Goal: Task Accomplishment & Management: Use online tool/utility

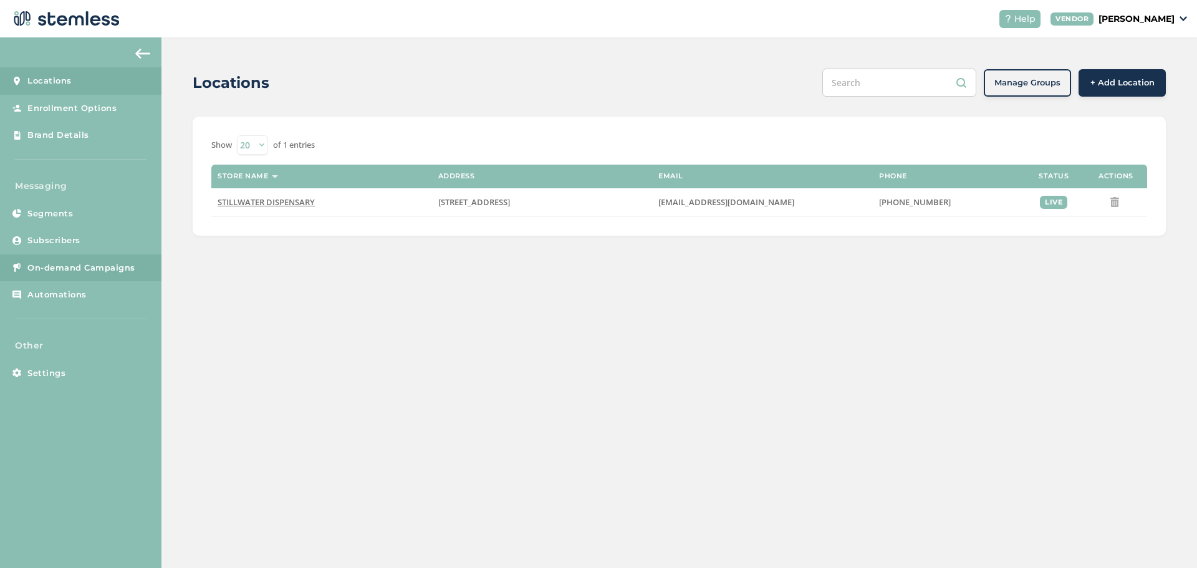
click at [62, 262] on span "On-demand Campaigns" at bounding box center [81, 268] width 108 height 12
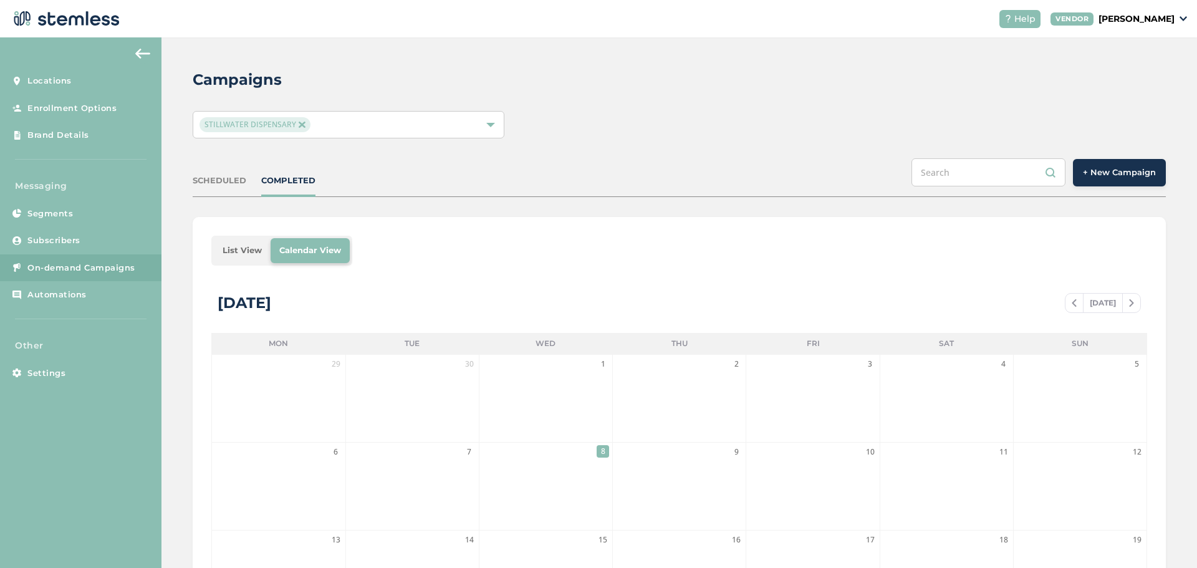
click at [1126, 173] on span "+ New Campaign" at bounding box center [1119, 172] width 73 height 12
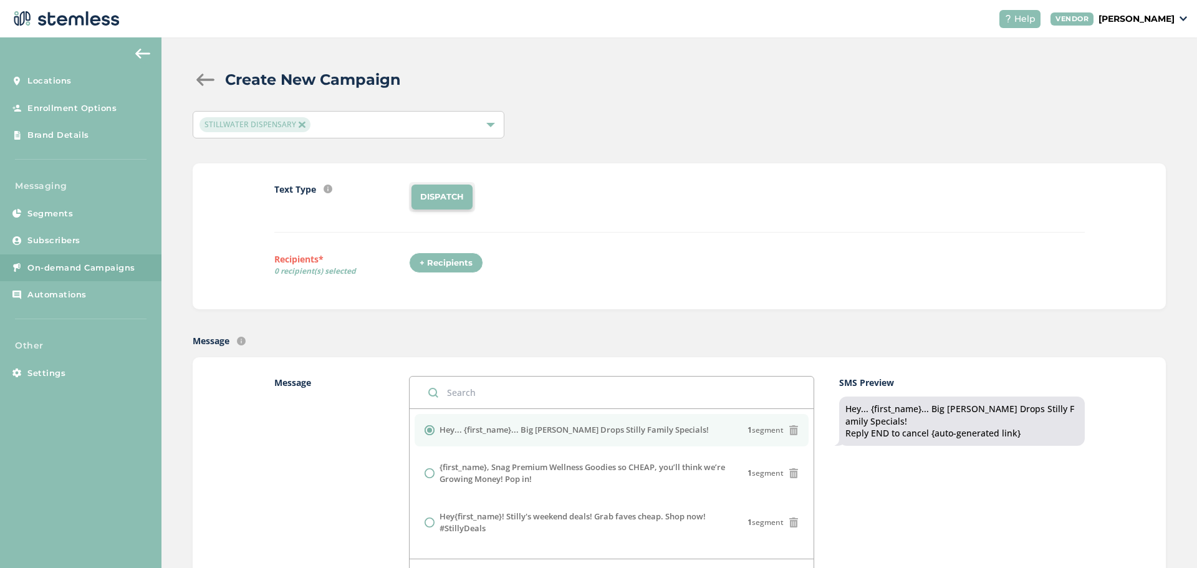
click at [447, 267] on div "+ Recipients" at bounding box center [446, 262] width 74 height 21
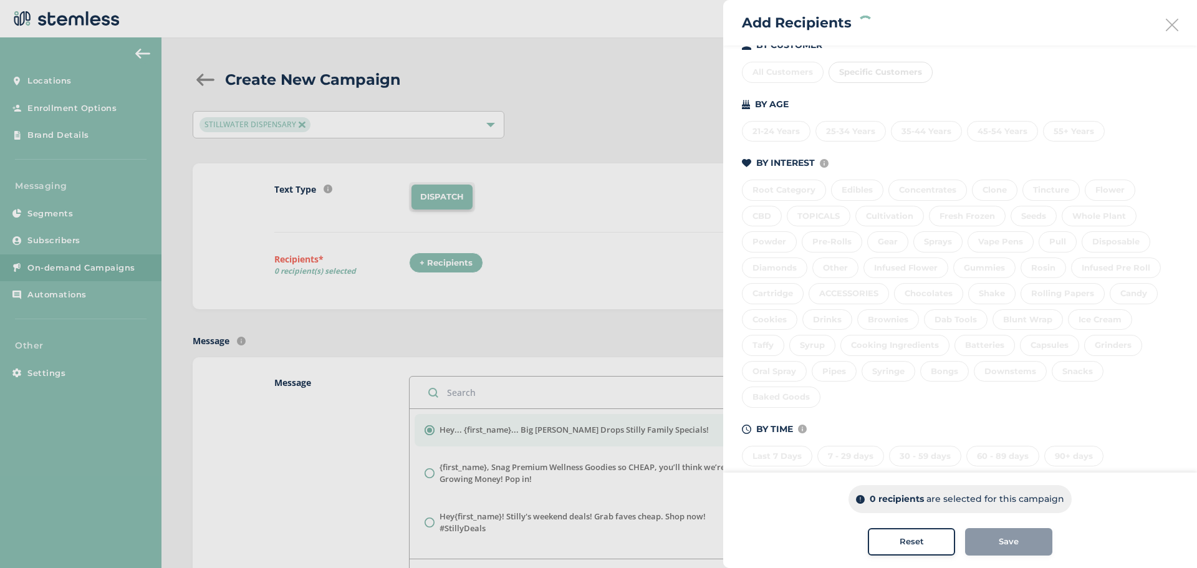
scroll to position [170, 0]
click at [1009, 441] on div "60 - 89 days" at bounding box center [1002, 435] width 73 height 21
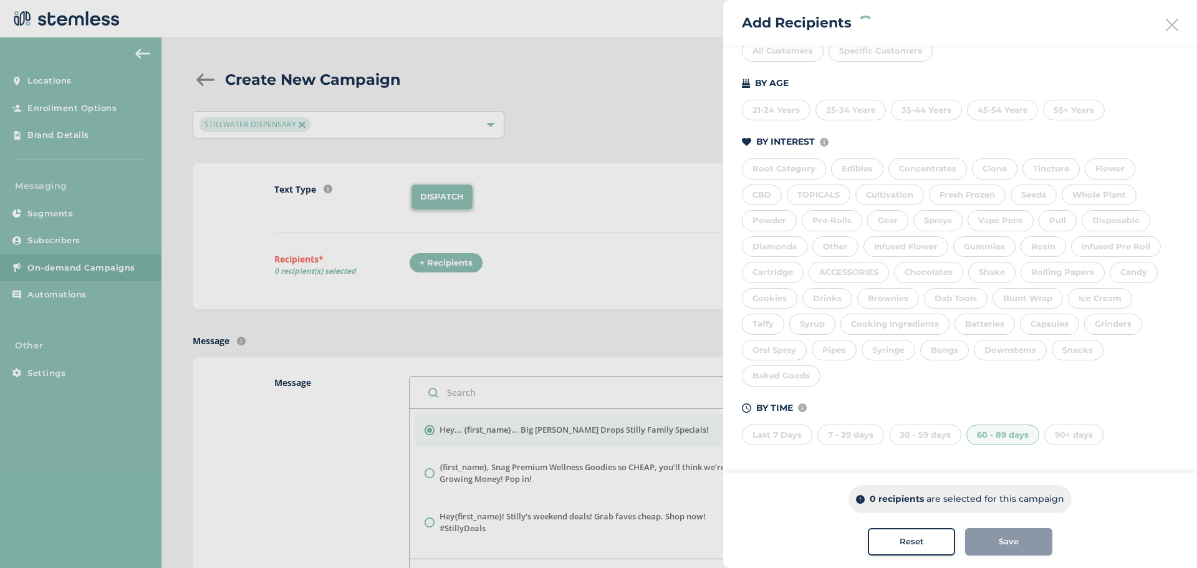
click at [919, 430] on div "30 - 59 days" at bounding box center [925, 435] width 72 height 21
click at [857, 435] on div "7 - 29 days" at bounding box center [850, 435] width 67 height 21
click at [784, 438] on div "Last 7 Days" at bounding box center [777, 435] width 70 height 21
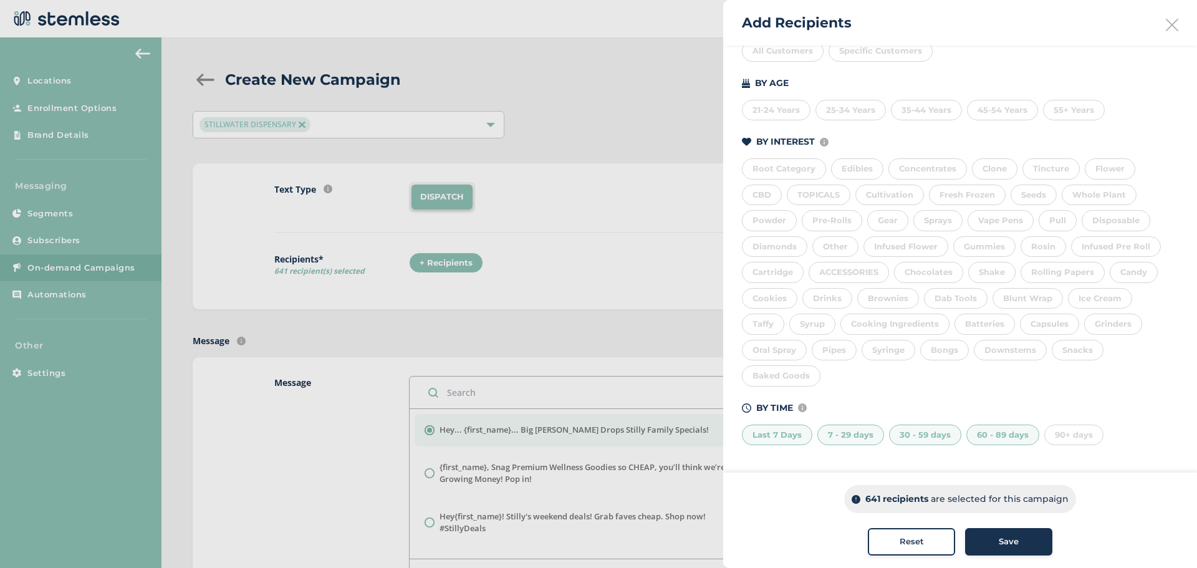
click at [1017, 543] on div "Save" at bounding box center [1008, 541] width 67 height 12
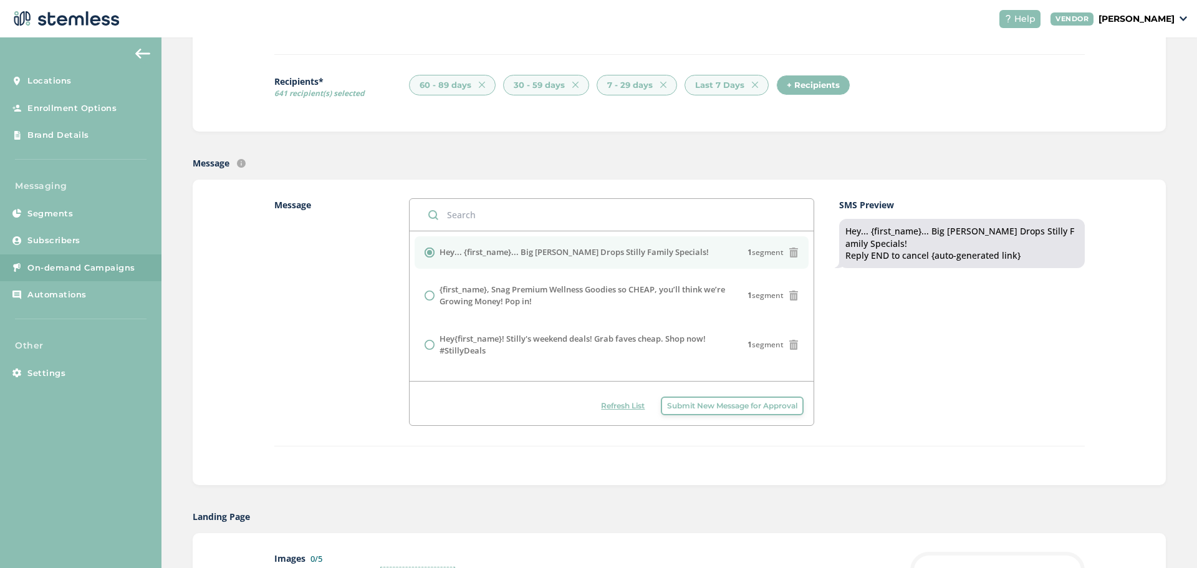
scroll to position [187, 0]
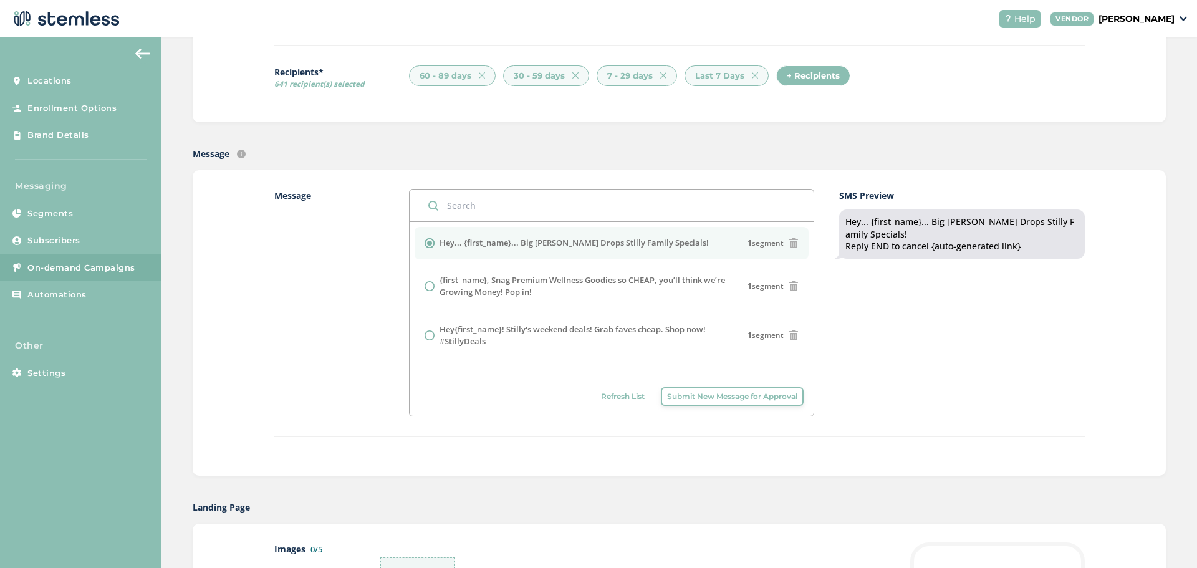
click at [600, 246] on label "Hey... {first_name}... Big [PERSON_NAME] Drops Stilly Family Specials!" at bounding box center [573, 243] width 269 height 12
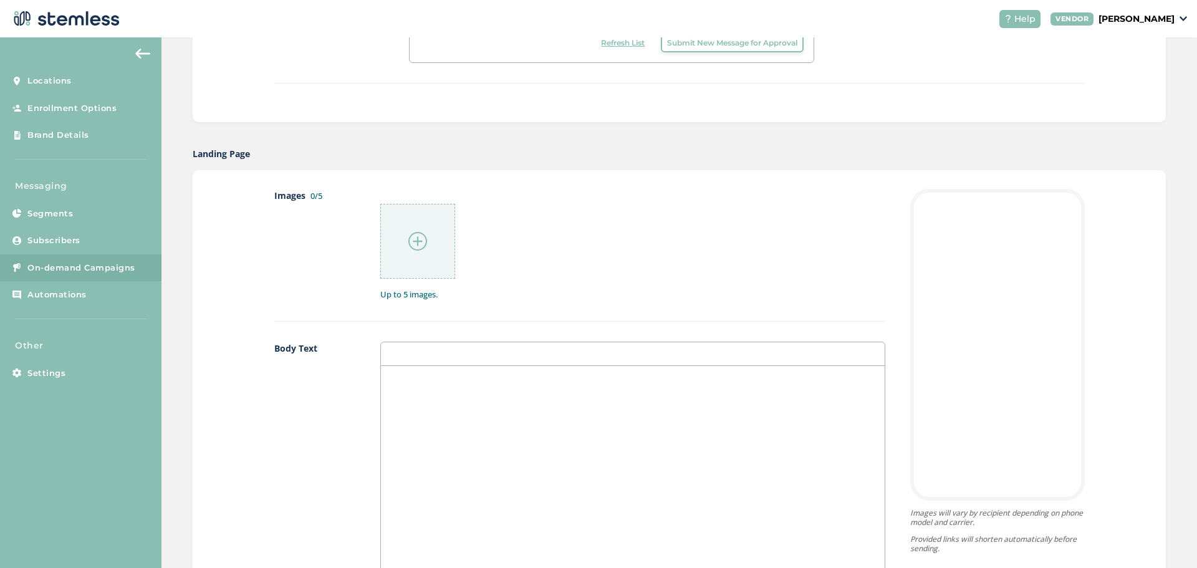
scroll to position [561, 0]
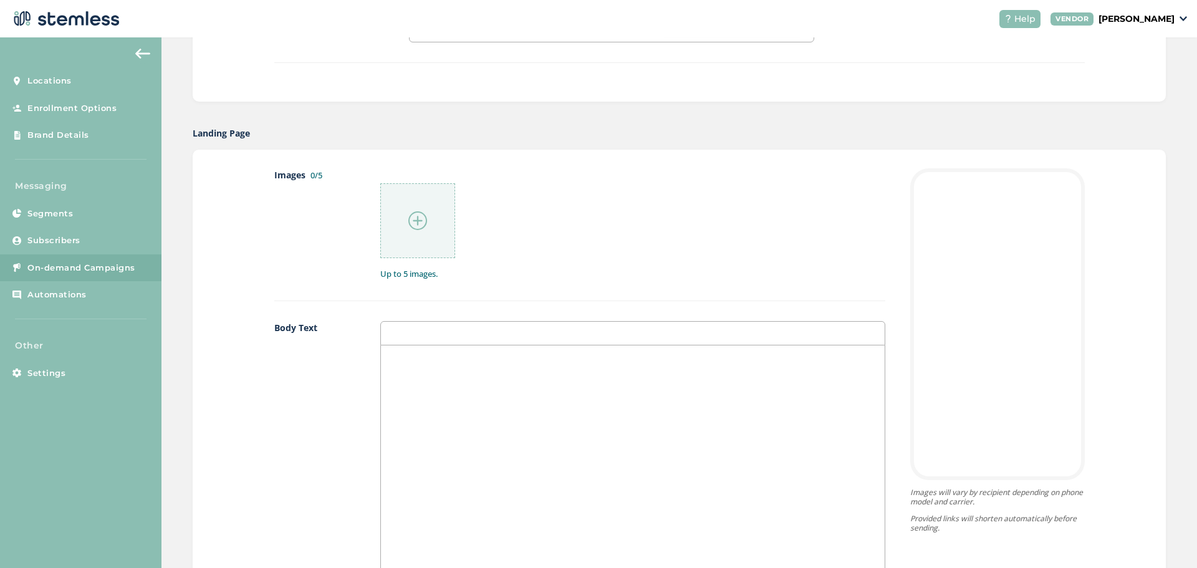
click at [418, 218] on img at bounding box center [417, 220] width 19 height 19
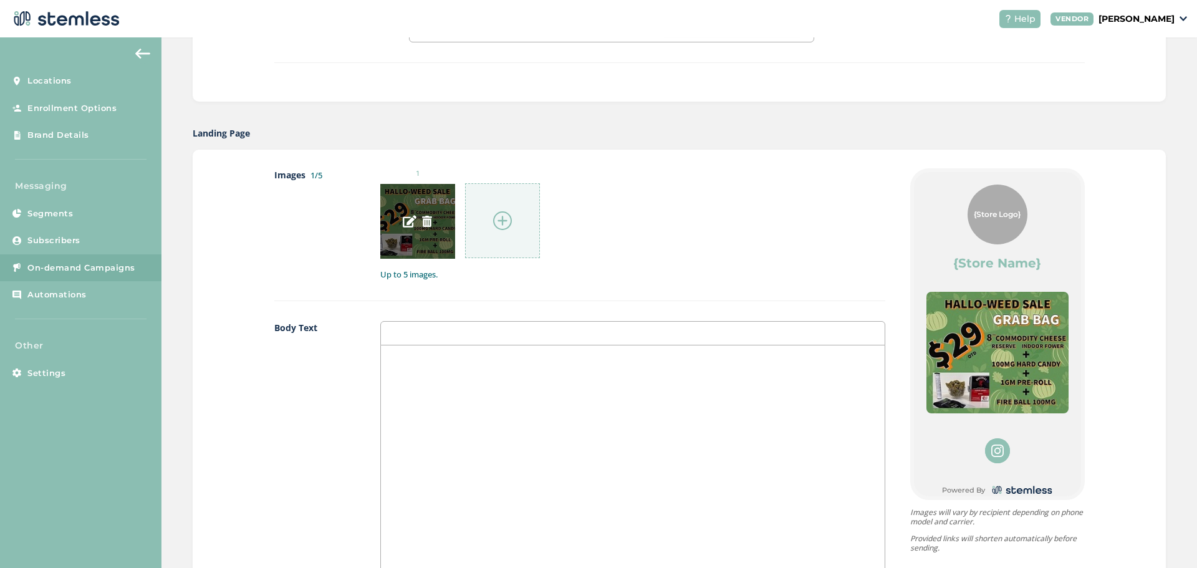
click at [425, 224] on img at bounding box center [426, 221] width 11 height 11
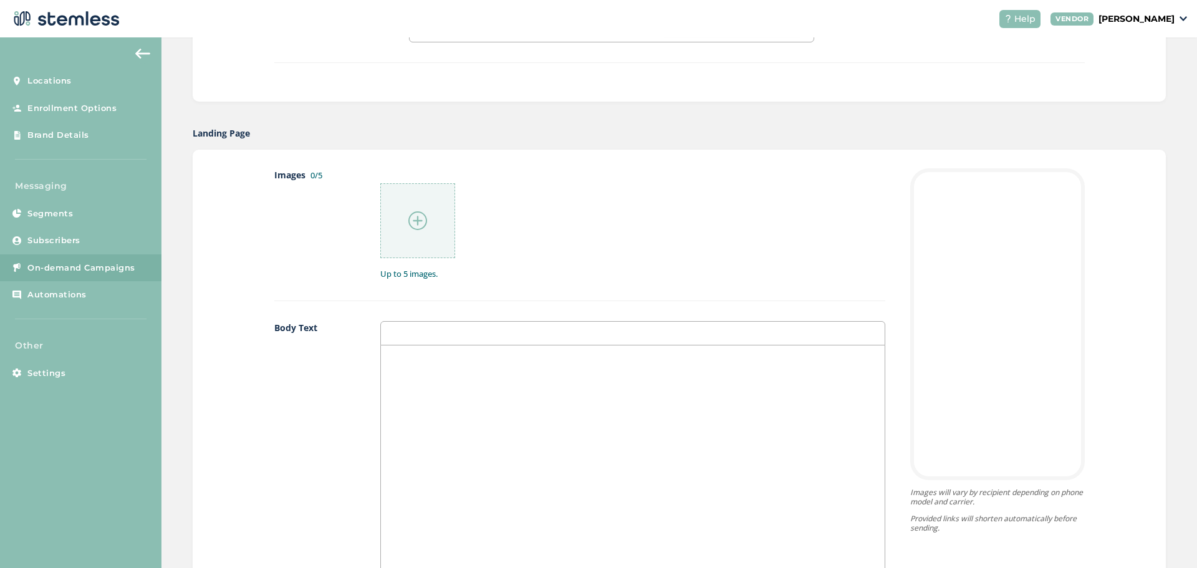
click at [416, 225] on img at bounding box center [417, 220] width 19 height 19
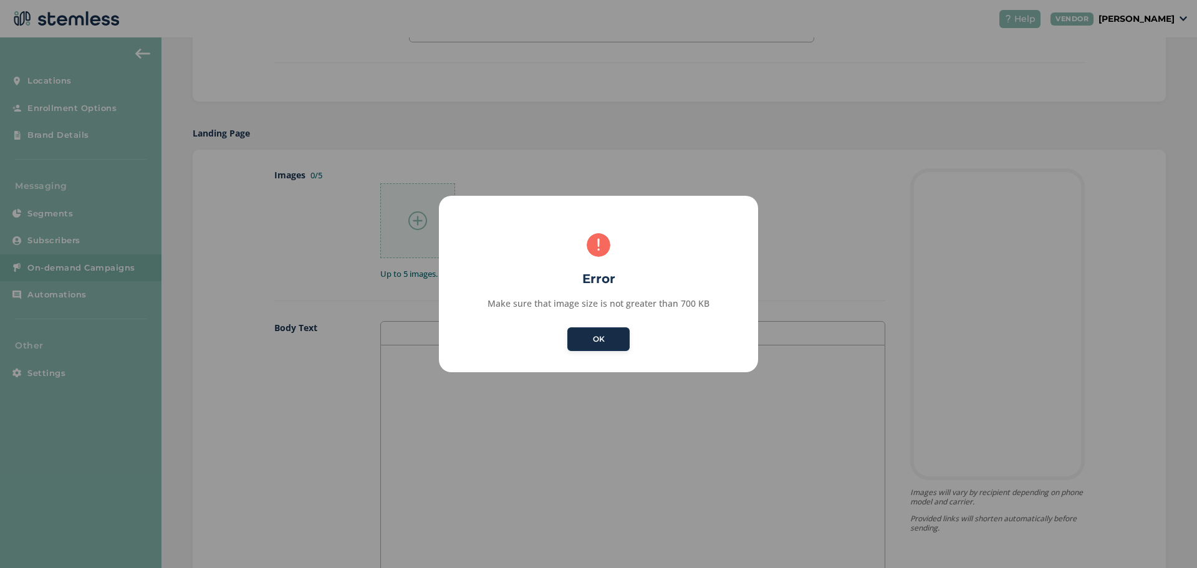
click at [602, 338] on button "OK" at bounding box center [598, 339] width 62 height 24
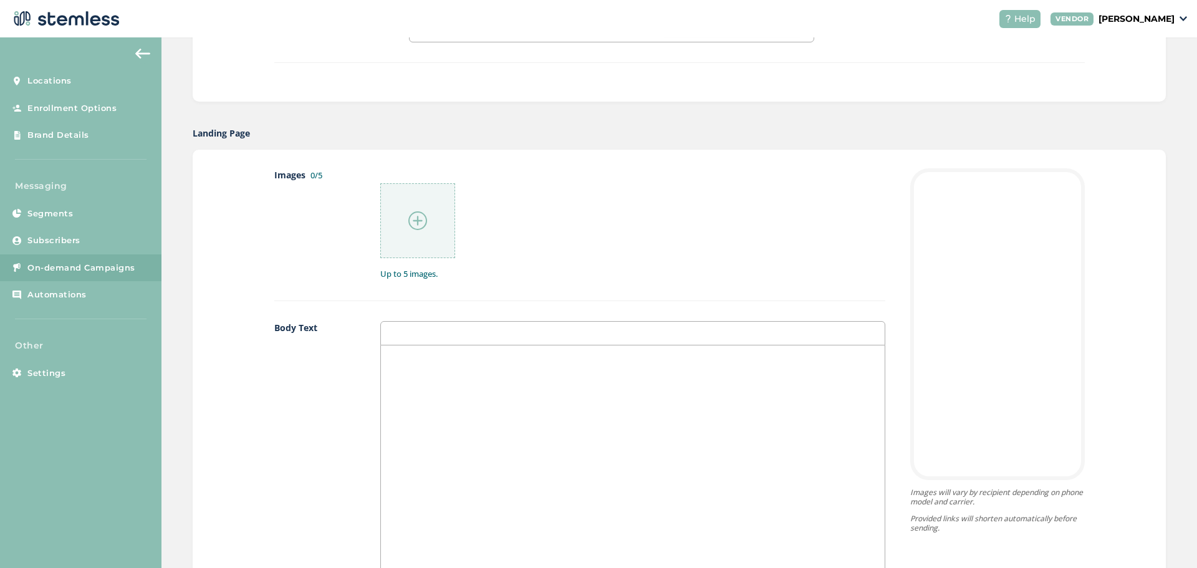
click at [415, 216] on img at bounding box center [417, 220] width 19 height 19
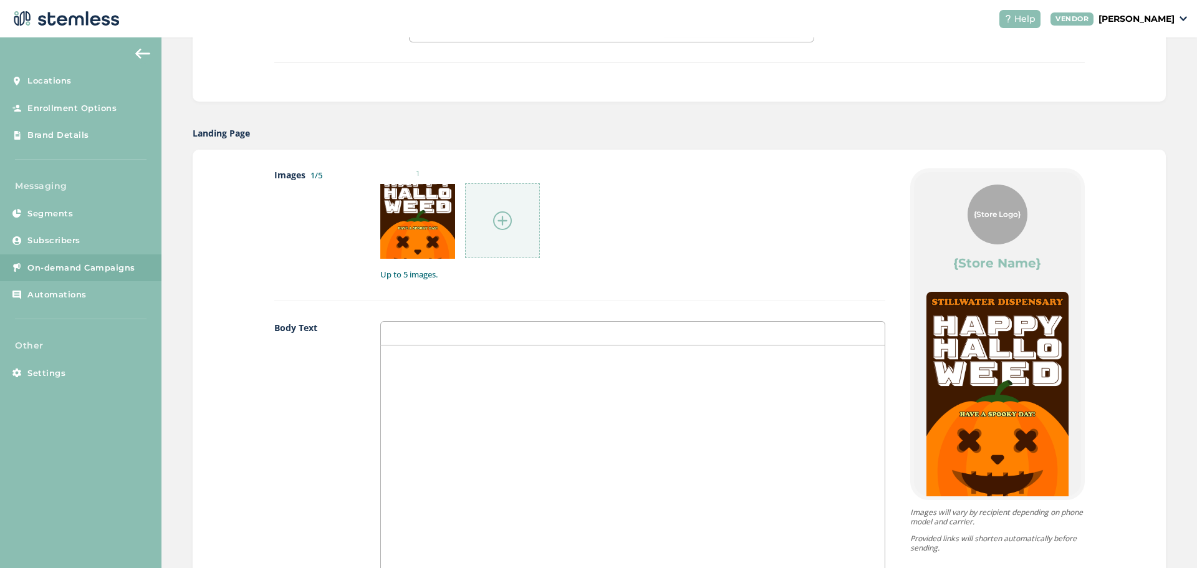
click at [499, 215] on img at bounding box center [502, 220] width 19 height 19
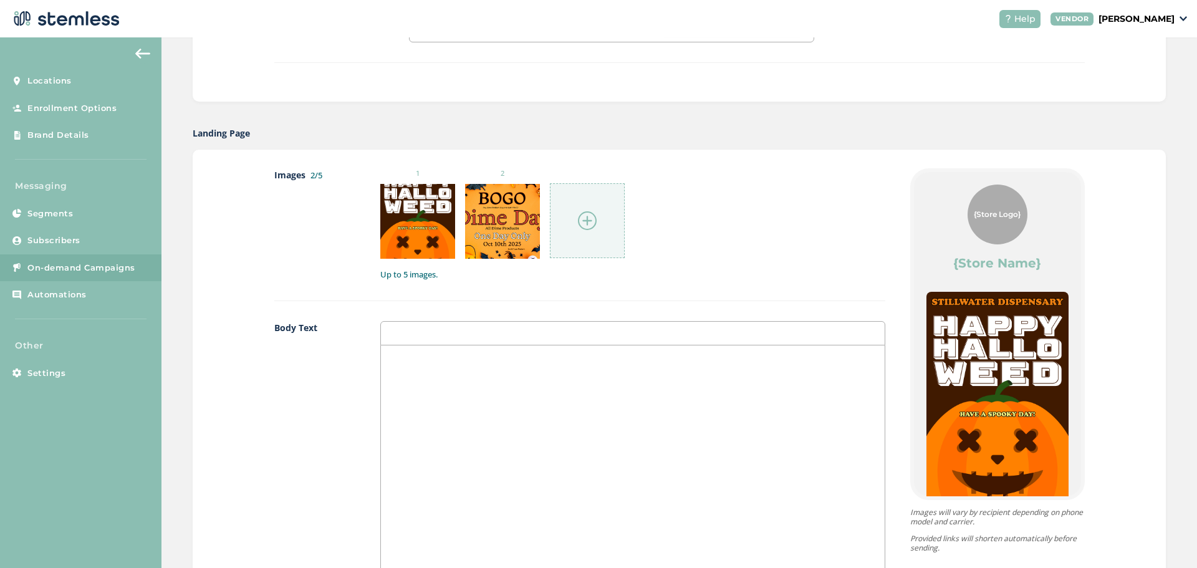
click at [587, 216] on img at bounding box center [587, 220] width 19 height 19
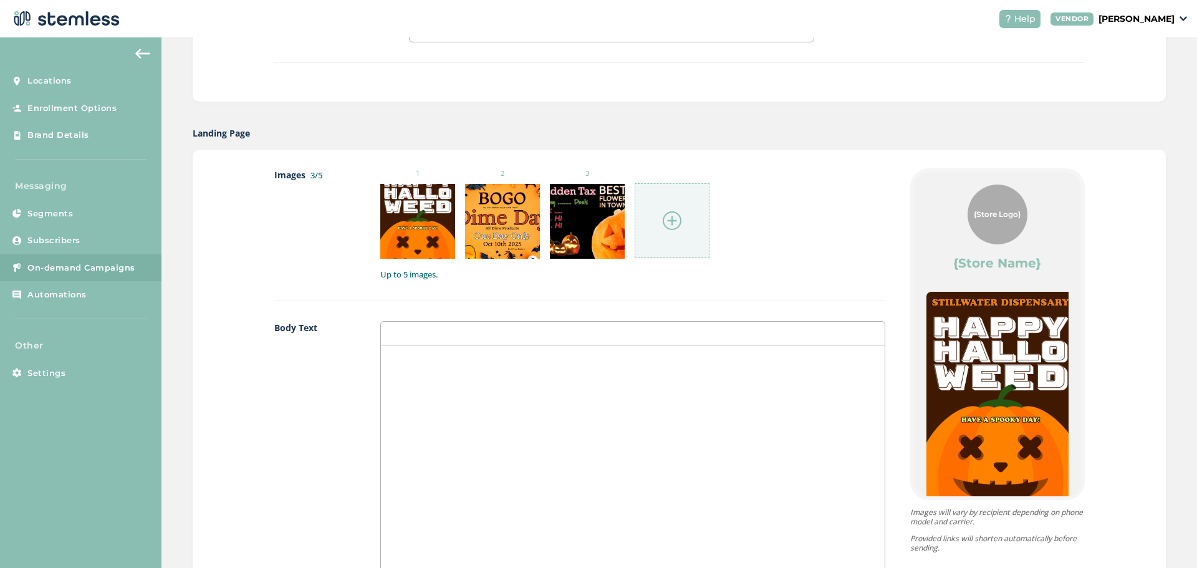
click at [670, 224] on img at bounding box center [672, 220] width 19 height 19
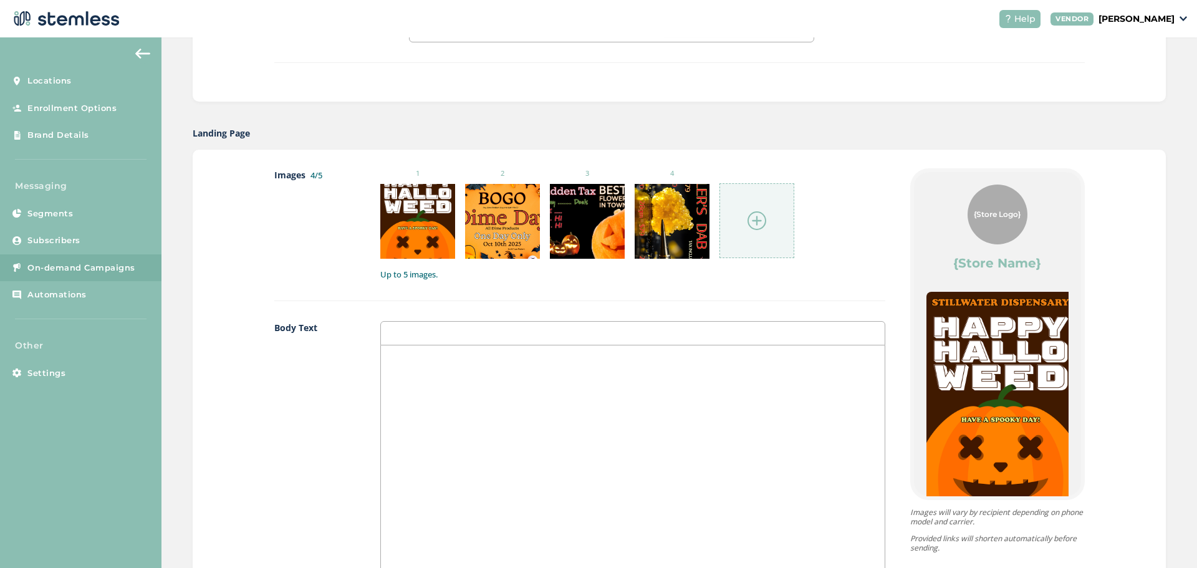
click at [754, 224] on img at bounding box center [756, 220] width 19 height 19
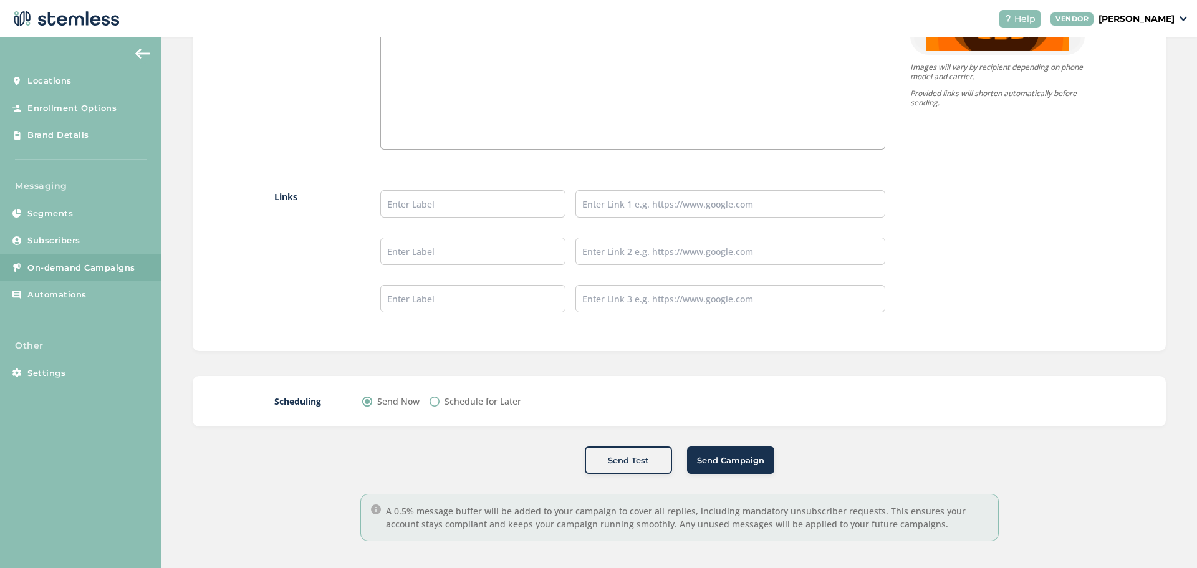
scroll to position [1011, 0]
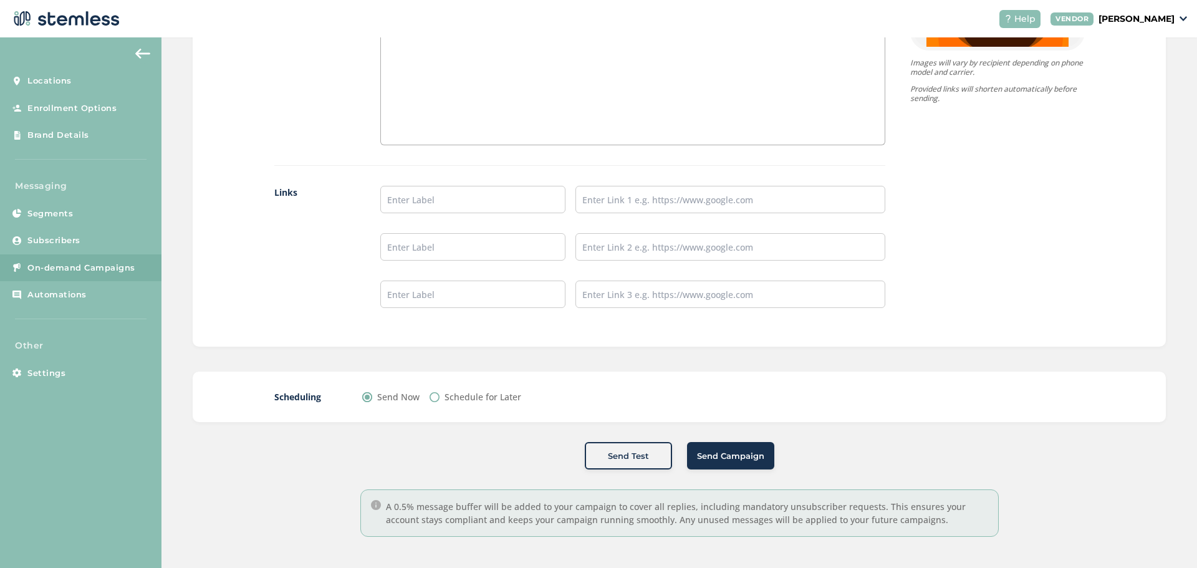
click at [739, 455] on span "Send Campaign" at bounding box center [730, 456] width 67 height 12
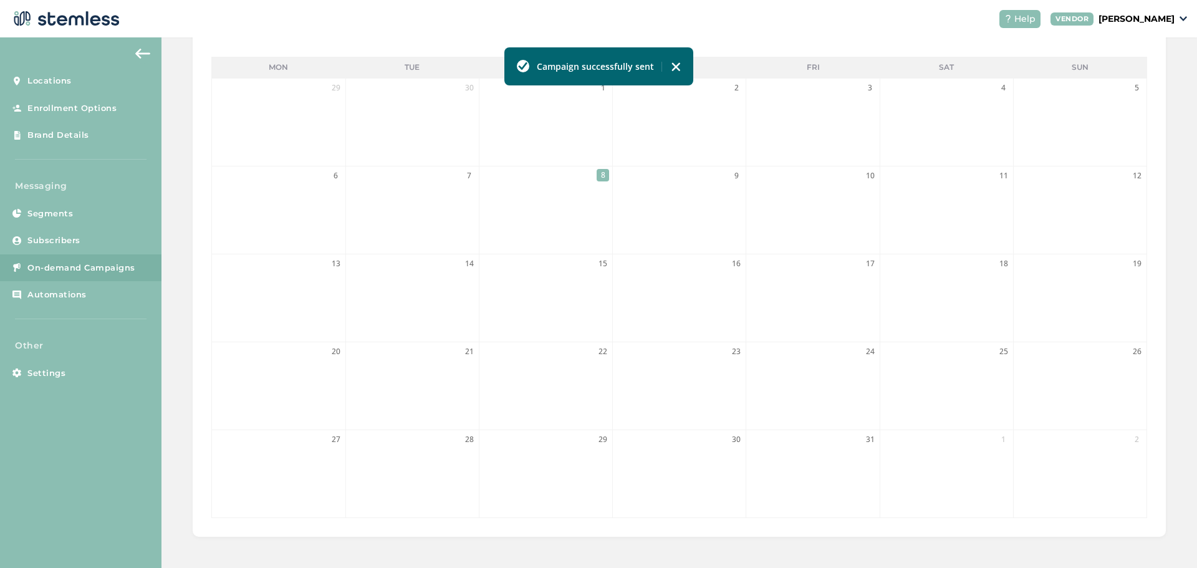
scroll to position [276, 0]
